Goal: Task Accomplishment & Management: Manage account settings

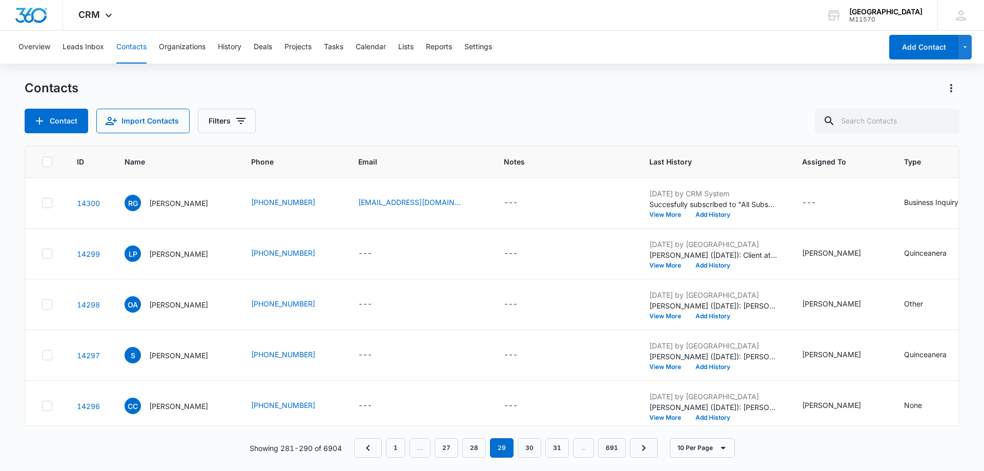
click at [444, 99] on div "Contacts Contact Import Contacts Filters" at bounding box center [492, 106] width 935 height 53
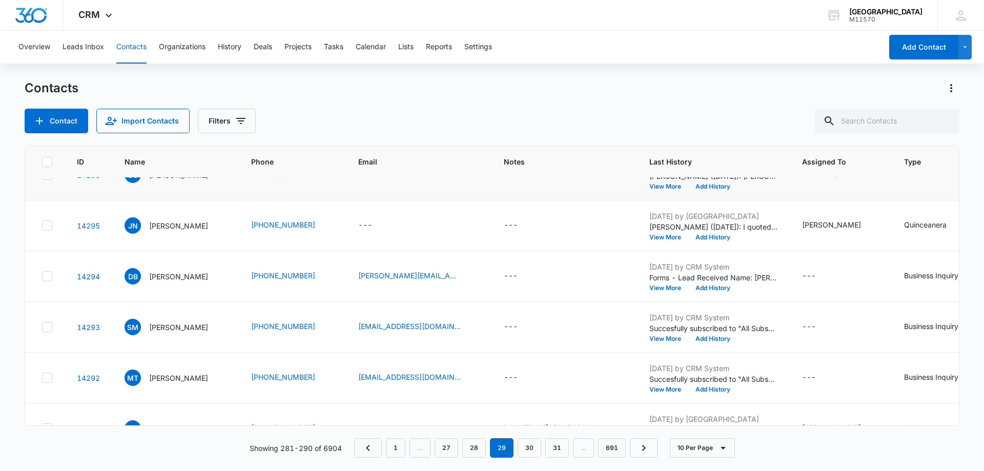
scroll to position [267, 0]
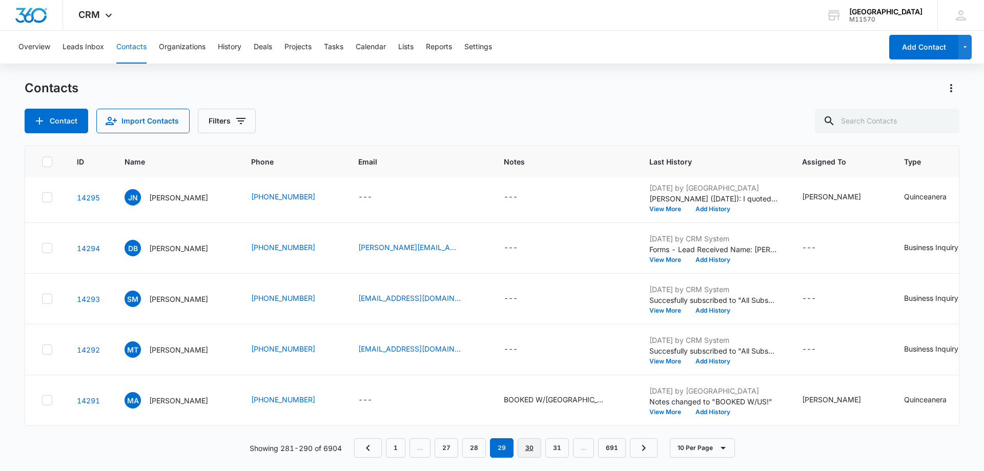
click at [530, 441] on link "30" at bounding box center [530, 447] width 24 height 19
click at [529, 450] on link "31" at bounding box center [530, 447] width 24 height 19
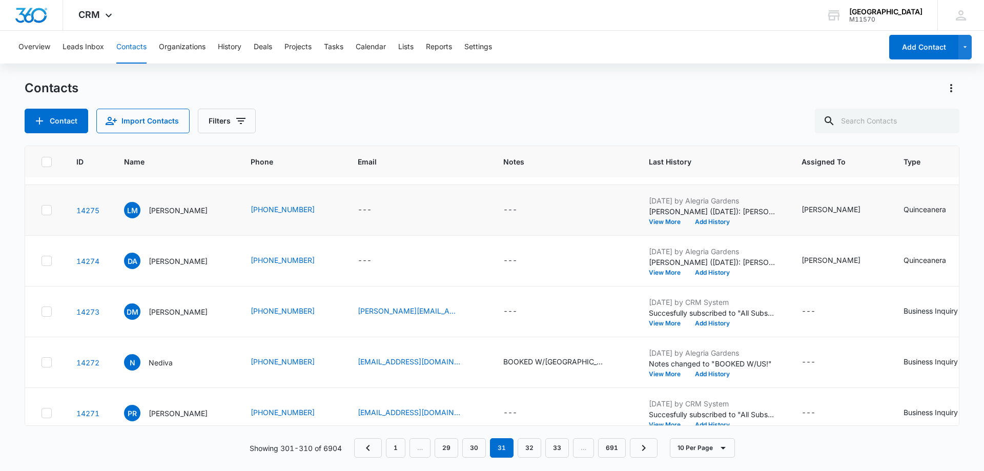
scroll to position [267, 1]
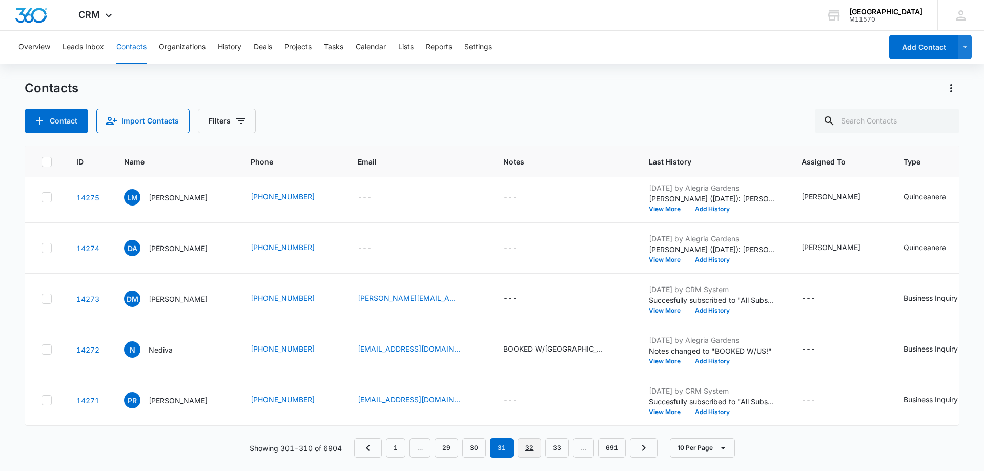
click at [529, 447] on link "32" at bounding box center [530, 447] width 24 height 19
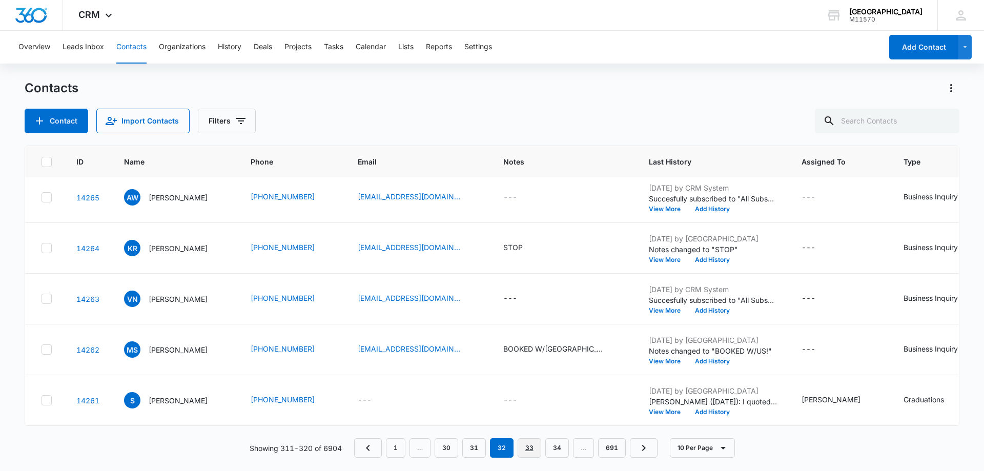
click at [528, 447] on link "33" at bounding box center [530, 447] width 24 height 19
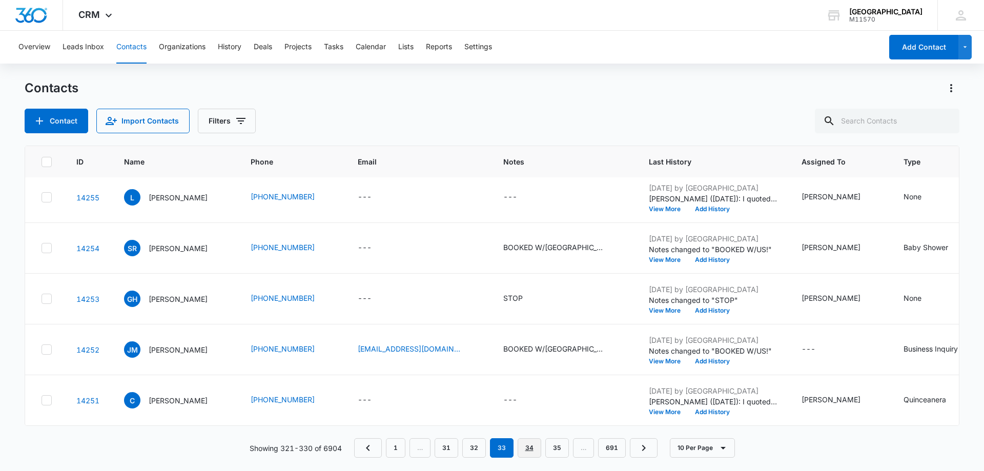
click at [532, 444] on link "34" at bounding box center [530, 447] width 24 height 19
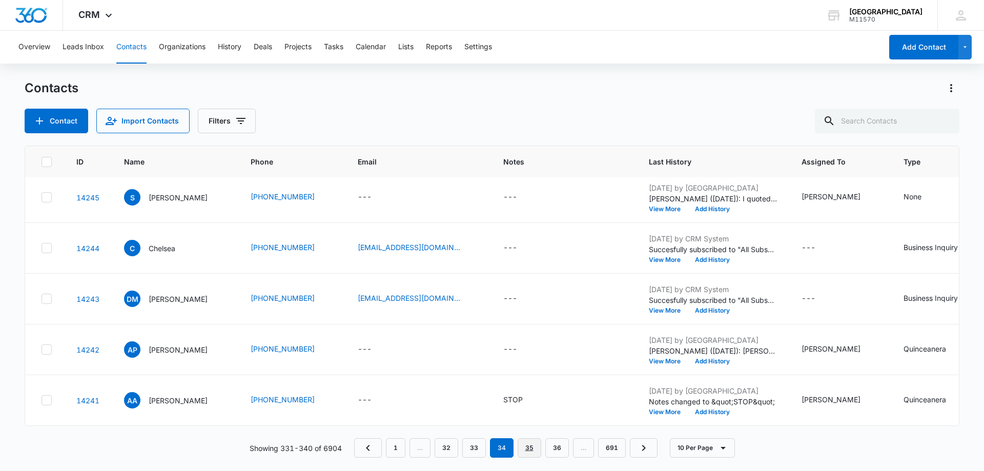
click at [533, 450] on link "35" at bounding box center [530, 447] width 24 height 19
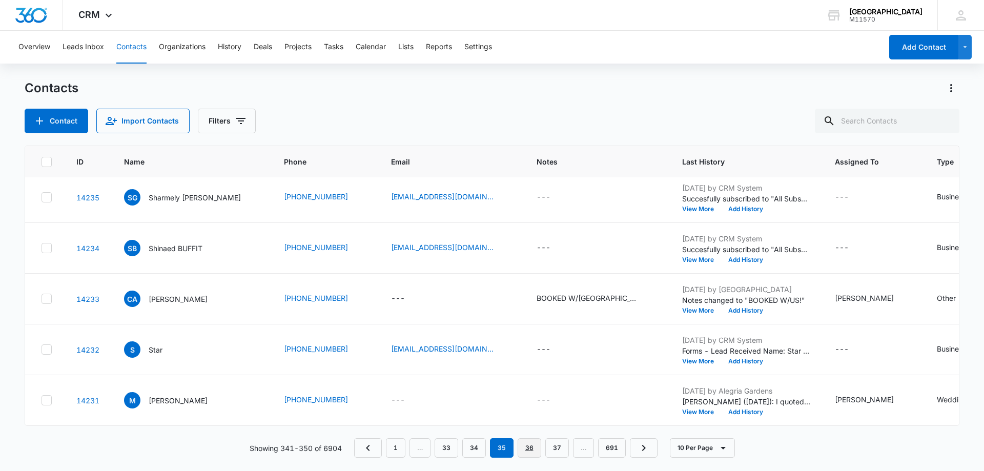
click at [531, 447] on link "36" at bounding box center [530, 447] width 24 height 19
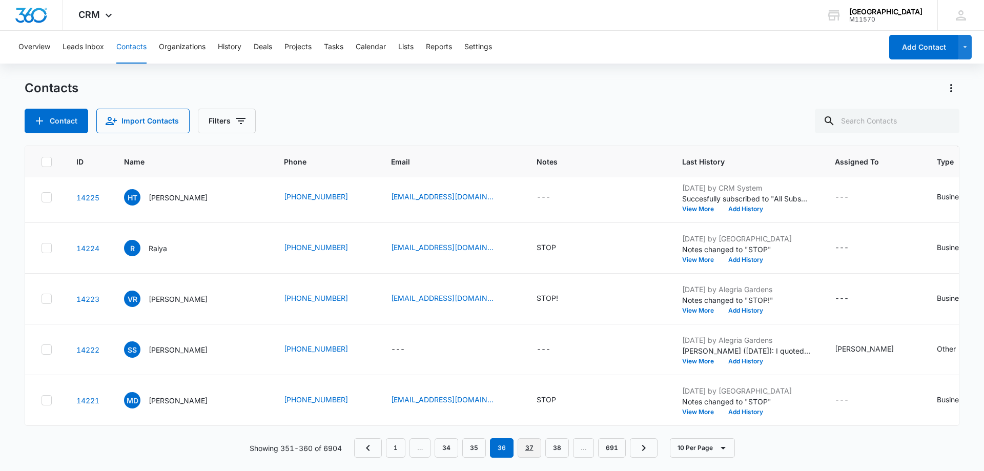
click at [525, 445] on link "37" at bounding box center [530, 447] width 24 height 19
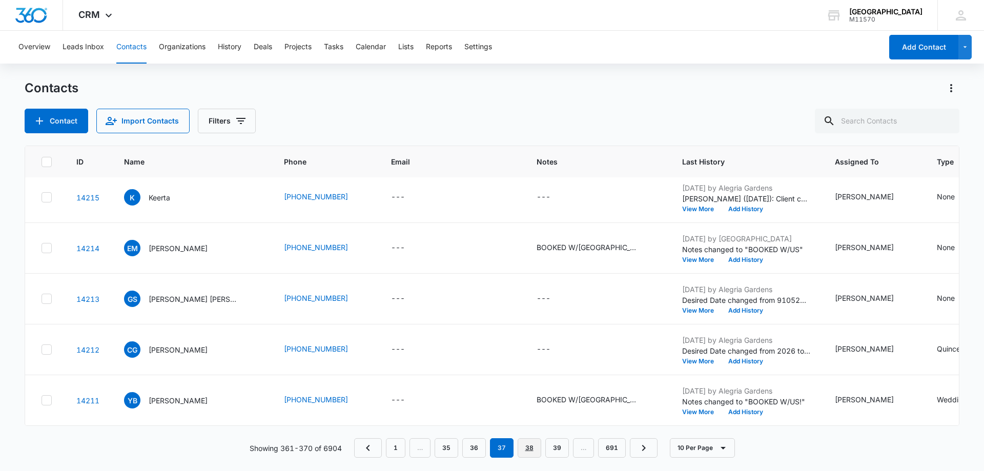
click at [538, 446] on link "38" at bounding box center [530, 447] width 24 height 19
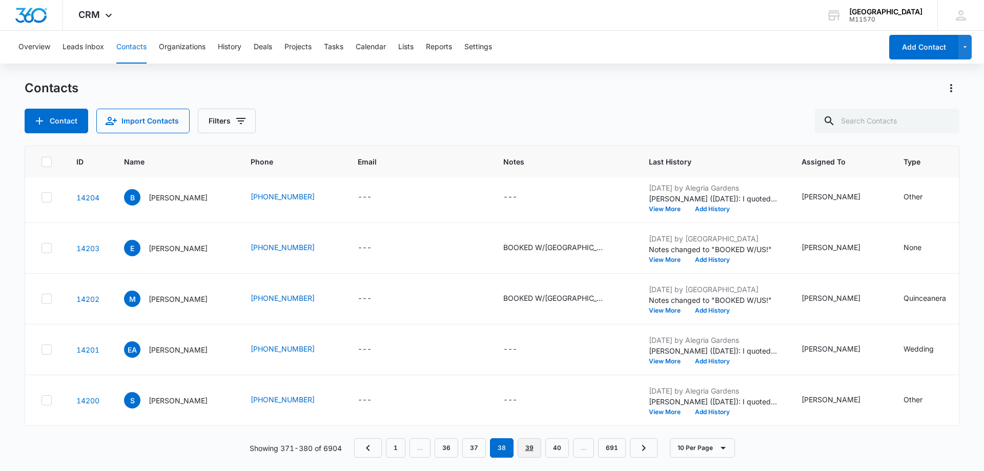
click at [533, 445] on link "39" at bounding box center [530, 447] width 24 height 19
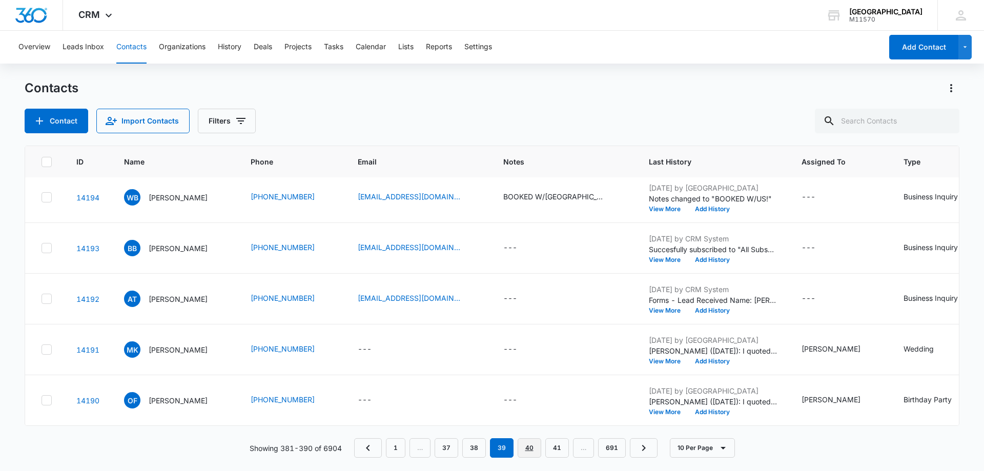
click at [529, 446] on link "40" at bounding box center [530, 447] width 24 height 19
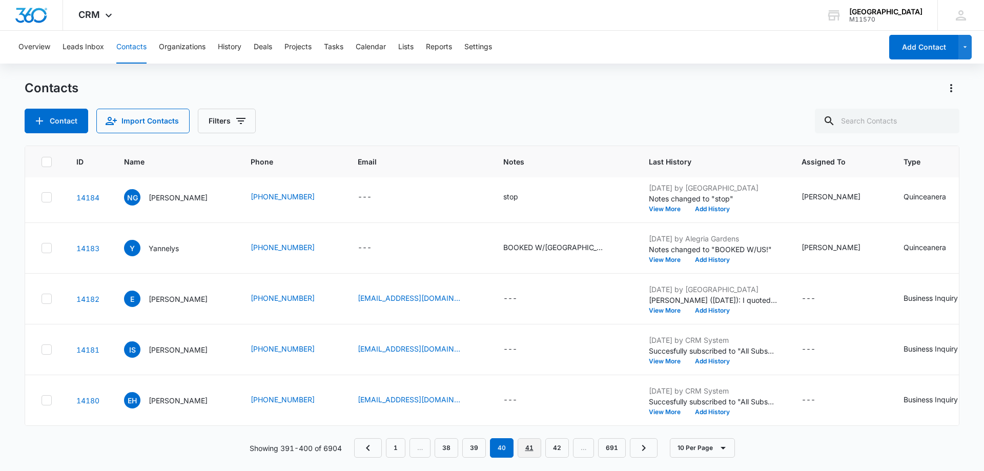
click at [526, 446] on link "41" at bounding box center [530, 447] width 24 height 19
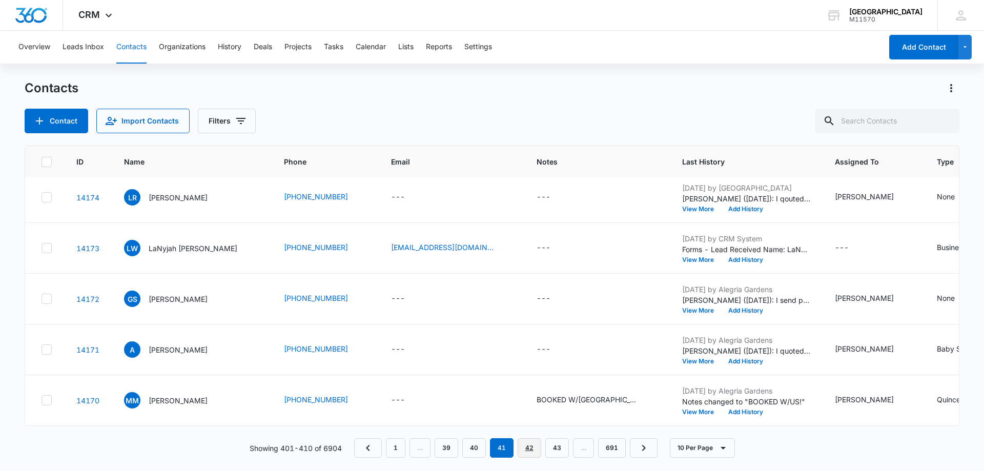
click at [531, 447] on link "42" at bounding box center [530, 447] width 24 height 19
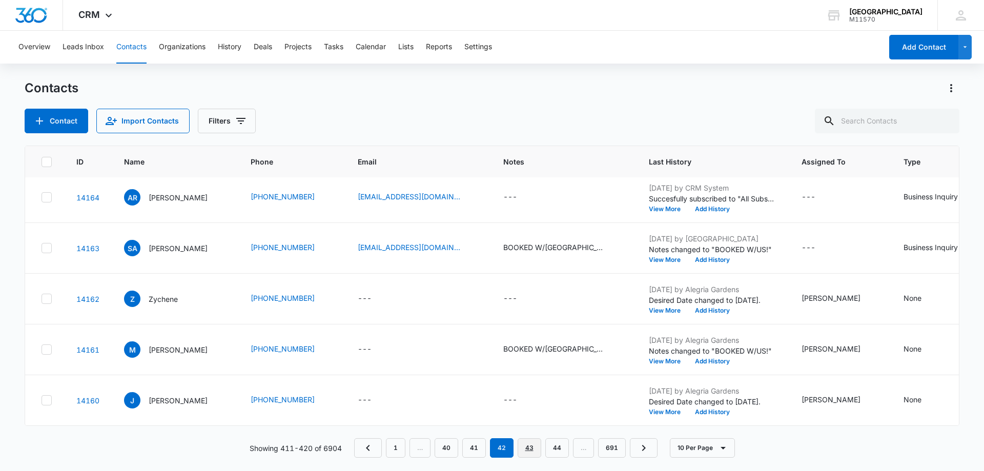
click at [530, 450] on link "43" at bounding box center [530, 447] width 24 height 19
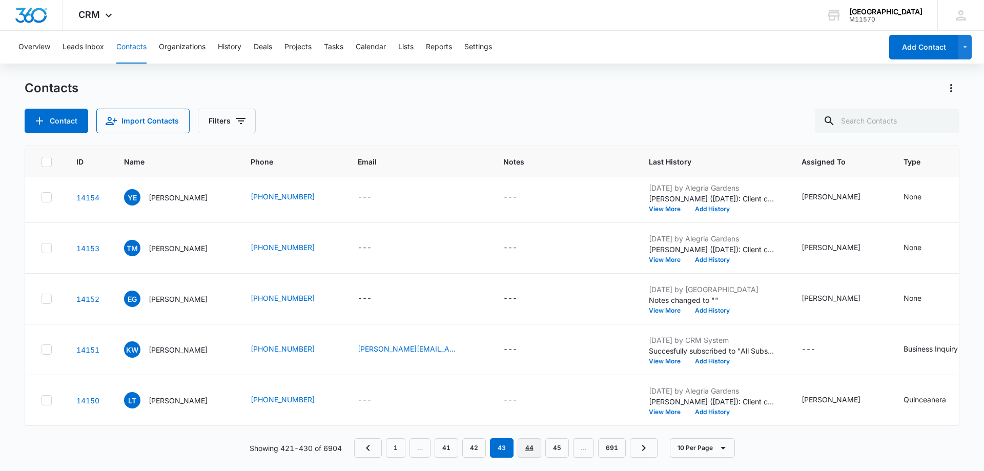
click at [535, 445] on link "44" at bounding box center [530, 447] width 24 height 19
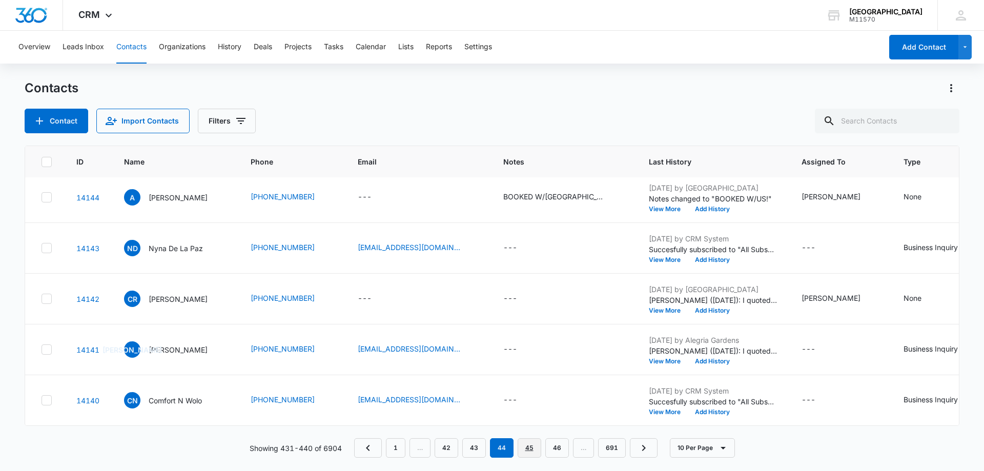
click at [528, 440] on link "45" at bounding box center [530, 447] width 24 height 19
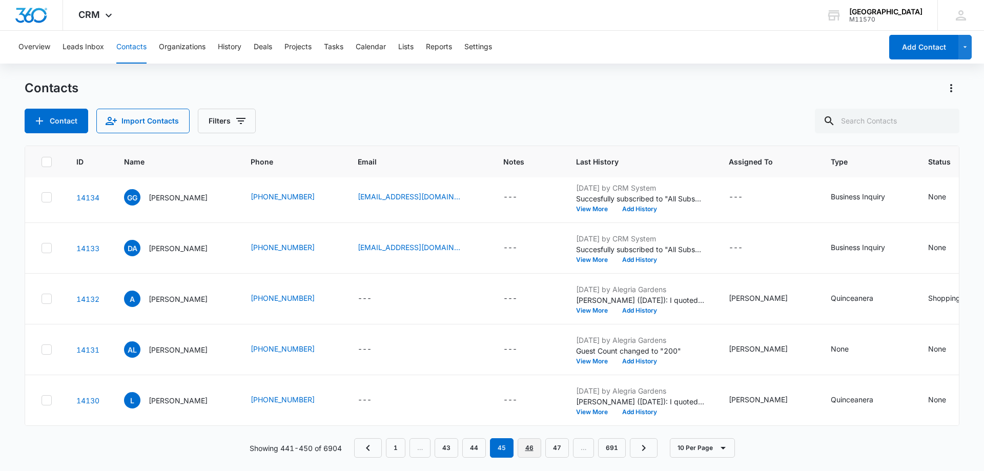
click at [530, 448] on link "46" at bounding box center [530, 447] width 24 height 19
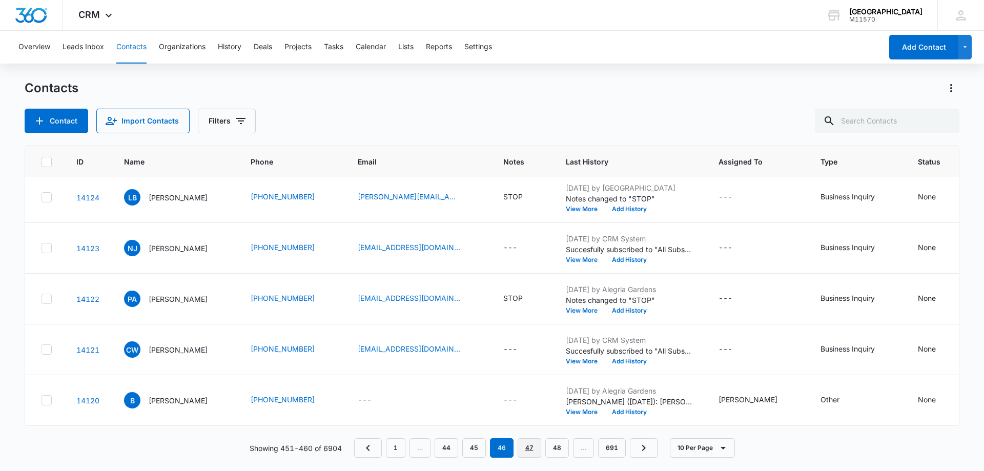
click at [532, 440] on link "47" at bounding box center [530, 447] width 24 height 19
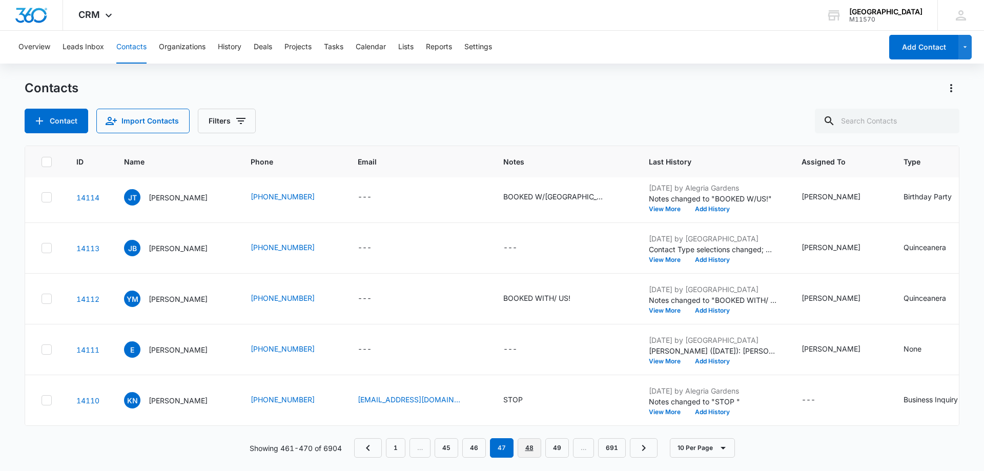
click at [531, 447] on link "48" at bounding box center [530, 447] width 24 height 19
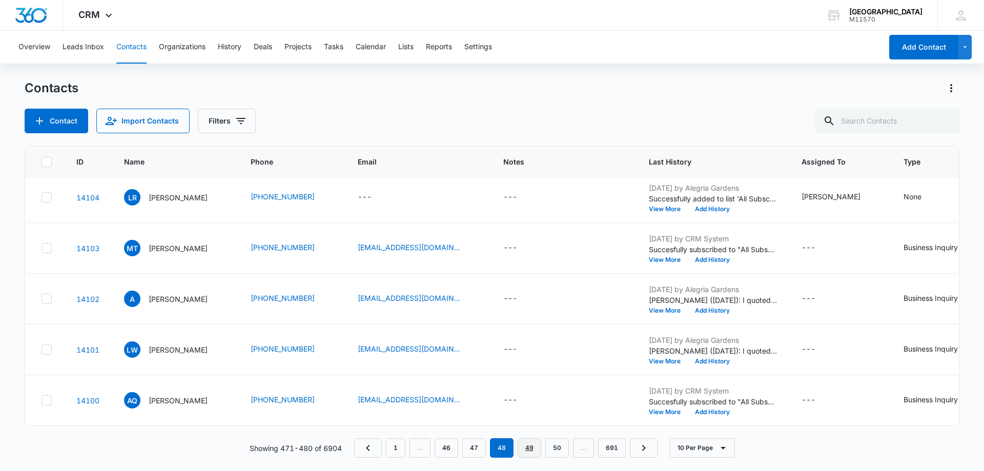
click at [537, 447] on link "49" at bounding box center [530, 447] width 24 height 19
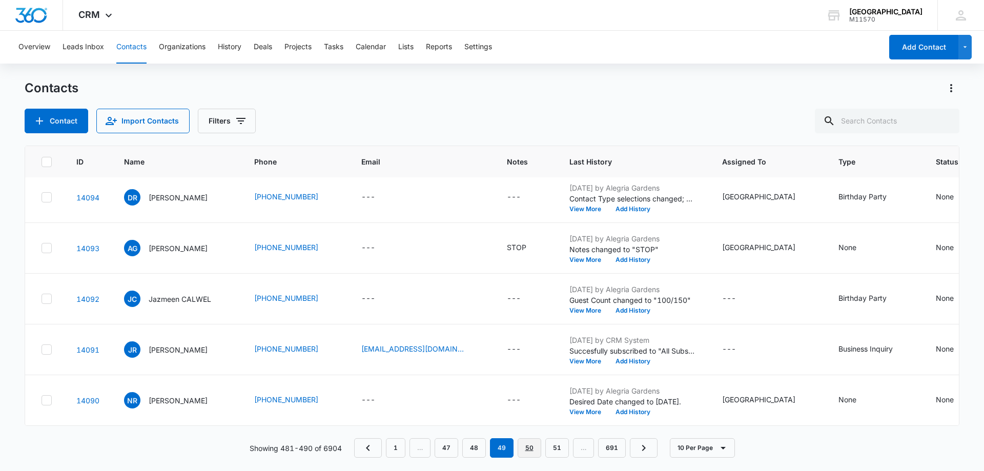
click at [527, 446] on link "50" at bounding box center [530, 447] width 24 height 19
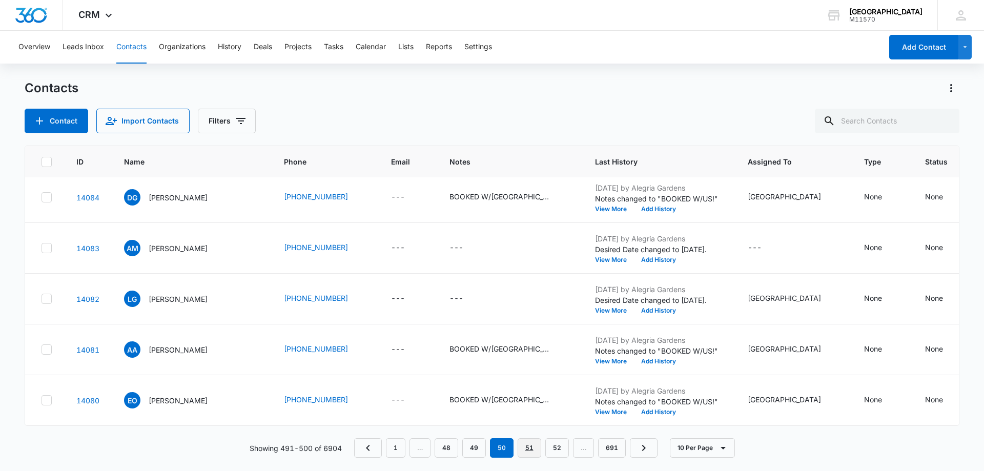
click at [529, 443] on link "51" at bounding box center [530, 447] width 24 height 19
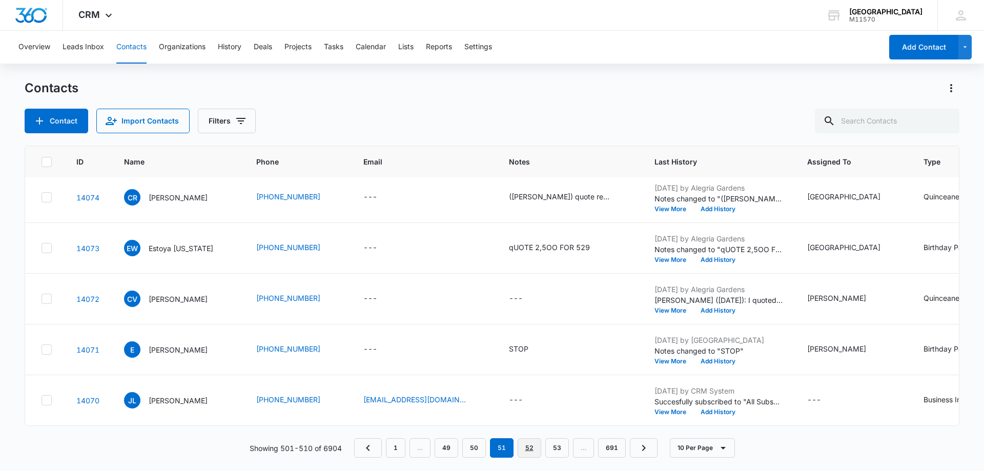
click at [528, 444] on link "52" at bounding box center [530, 447] width 24 height 19
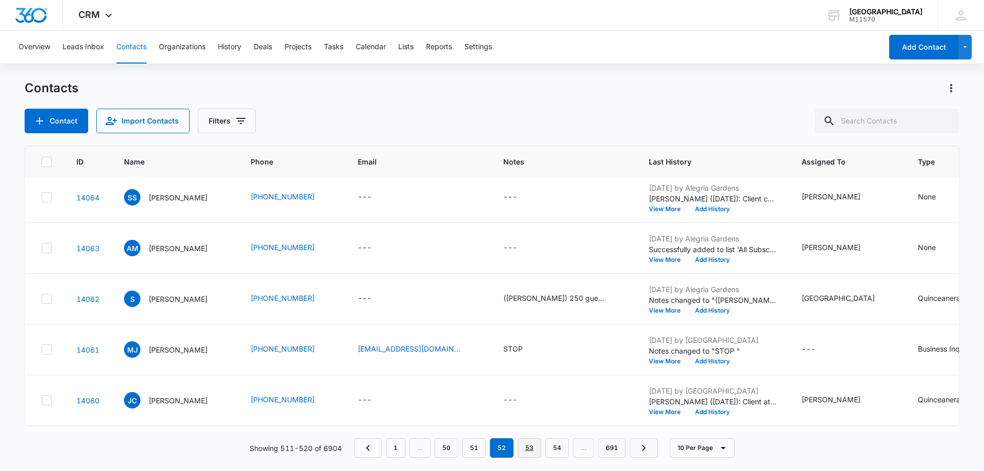
click at [537, 450] on link "53" at bounding box center [530, 447] width 24 height 19
